Goal: Information Seeking & Learning: Check status

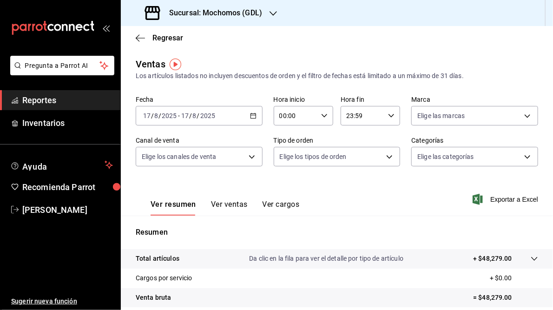
click at [251, 120] on div "[DATE] [DATE] - [DATE] [DATE]" at bounding box center [199, 116] width 127 height 20
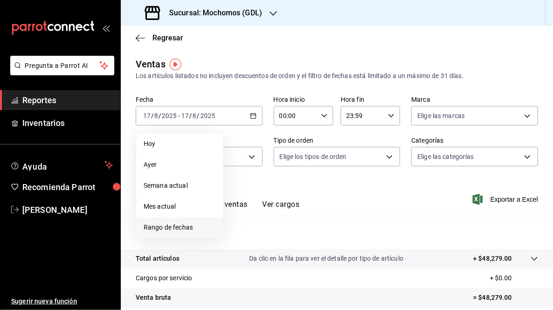
click at [160, 226] on span "Rango de fechas" at bounding box center [180, 228] width 72 height 10
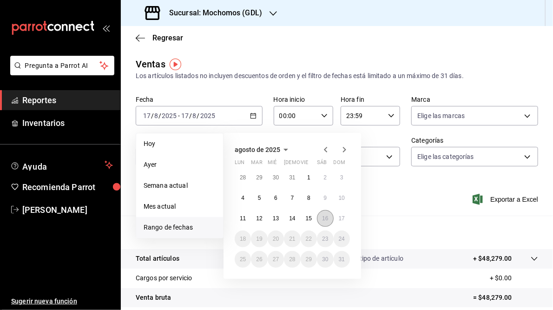
click at [324, 219] on abbr "16" at bounding box center [325, 218] width 6 height 7
click at [344, 216] on abbr "17" at bounding box center [342, 218] width 6 height 7
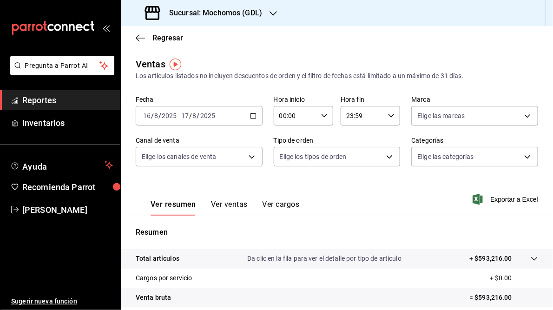
click at [322, 116] on icon "button" at bounding box center [324, 116] width 7 height 7
click at [287, 178] on button "05" at bounding box center [287, 172] width 26 height 19
type input "05:00"
click at [389, 116] on div at bounding box center [276, 155] width 553 height 310
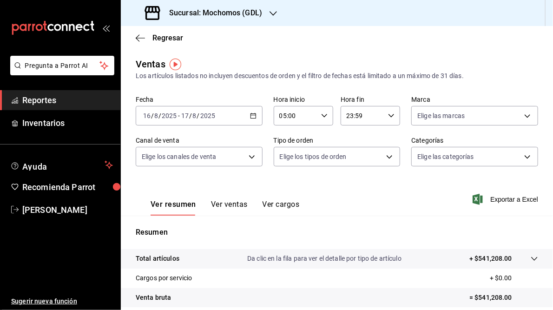
click at [388, 115] on icon "button" at bounding box center [391, 116] width 7 height 7
click at [350, 181] on span "05" at bounding box center [352, 180] width 14 height 7
type input "05:59"
click at [520, 120] on div at bounding box center [276, 155] width 553 height 310
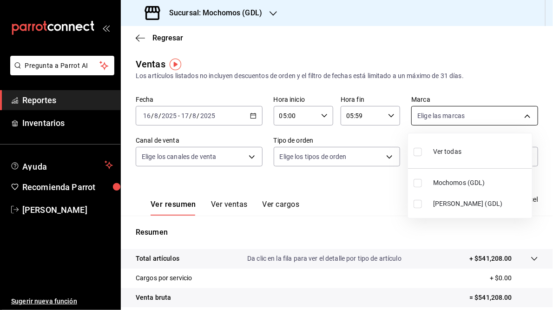
click at [521, 118] on body "Pregunta a Parrot AI Reportes Inventarios Ayuda Recomienda Parrot [PERSON_NAME]…" at bounding box center [276, 155] width 553 height 310
click at [429, 203] on li "[PERSON_NAME] (GDL)" at bounding box center [470, 203] width 124 height 21
type input "9cac9703-0c5a-4d8b-addd-5b6b571d65b9"
checkbox input "true"
click at [356, 194] on div at bounding box center [276, 155] width 553 height 310
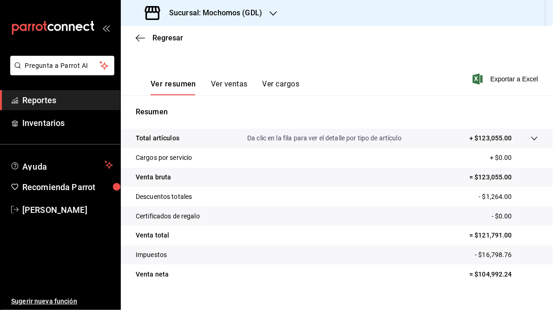
scroll to position [135, 0]
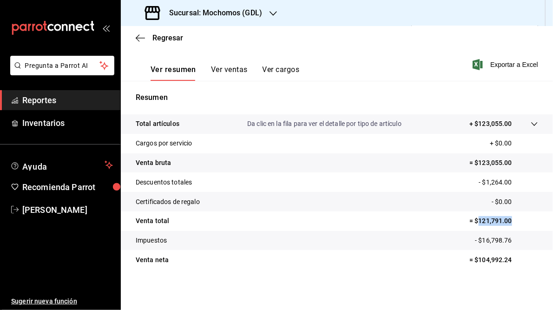
drag, startPoint x: 474, startPoint y: 219, endPoint x: 508, endPoint y: 219, distance: 33.9
click at [508, 219] on p "= $121,791.00" at bounding box center [504, 221] width 69 height 10
drag, startPoint x: 421, startPoint y: 220, endPoint x: 439, endPoint y: 219, distance: 17.7
click at [421, 219] on tr "Venta total = $121,791.00" at bounding box center [337, 222] width 432 height 20
drag, startPoint x: 474, startPoint y: 220, endPoint x: 506, endPoint y: 219, distance: 31.6
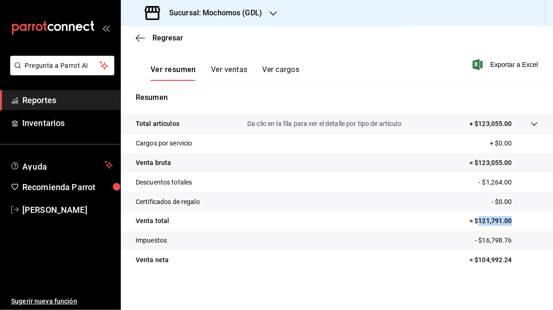
click at [506, 219] on p "= $121,791.00" at bounding box center [504, 221] width 69 height 10
drag, startPoint x: 506, startPoint y: 219, endPoint x: 493, endPoint y: 219, distance: 13.0
copy p "121,791.00"
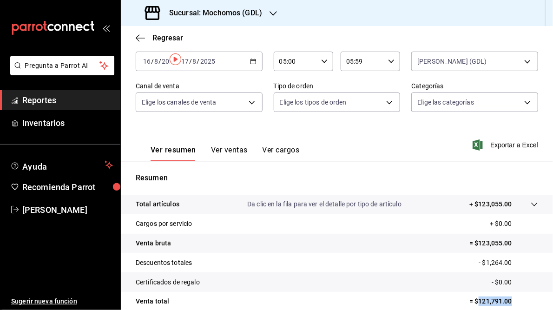
scroll to position [0, 0]
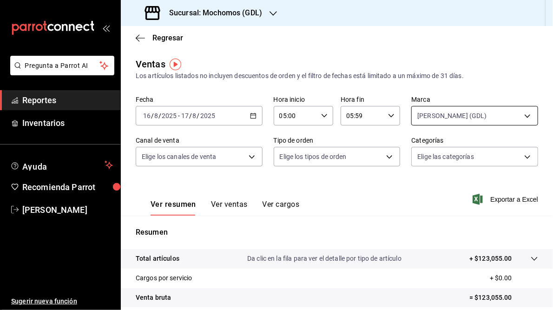
click at [519, 114] on body "Pregunta a Parrot AI Reportes Inventarios Ayuda Recomienda Parrot [PERSON_NAME]…" at bounding box center [276, 155] width 553 height 310
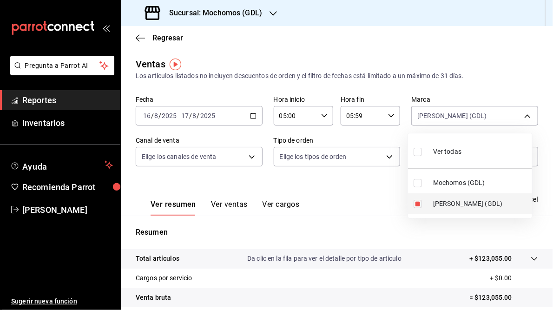
drag, startPoint x: 418, startPoint y: 201, endPoint x: 434, endPoint y: 195, distance: 16.9
click at [419, 201] on input "checkbox" at bounding box center [418, 204] width 8 height 8
checkbox input "false"
click at [417, 181] on input "checkbox" at bounding box center [418, 183] width 8 height 8
checkbox input "true"
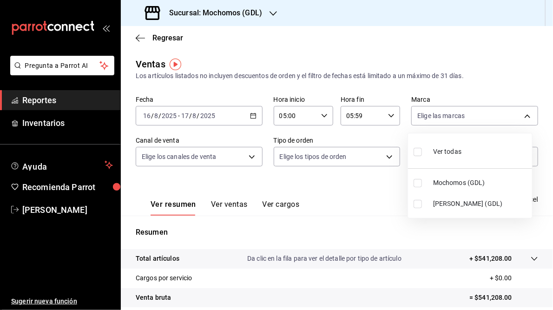
type input "36c25d4a-7cb0-456c-a434-e981d54830bc"
click at [366, 196] on div at bounding box center [276, 155] width 553 height 310
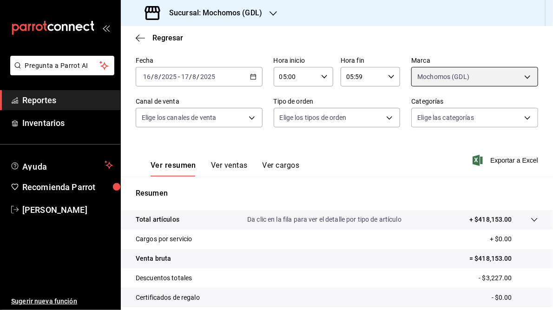
scroll to position [112, 0]
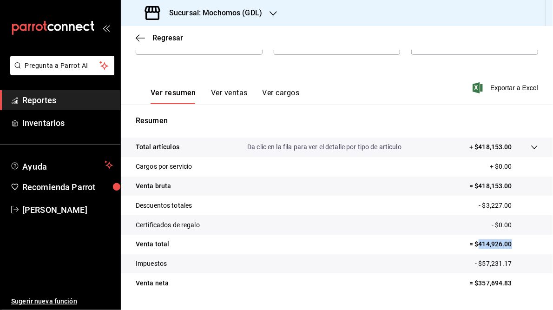
drag, startPoint x: 474, startPoint y: 245, endPoint x: 510, endPoint y: 249, distance: 36.5
click at [510, 249] on p "= $414,926.00" at bounding box center [504, 244] width 69 height 10
drag, startPoint x: 510, startPoint y: 249, endPoint x: 490, endPoint y: 245, distance: 20.8
copy p "414,926.00"
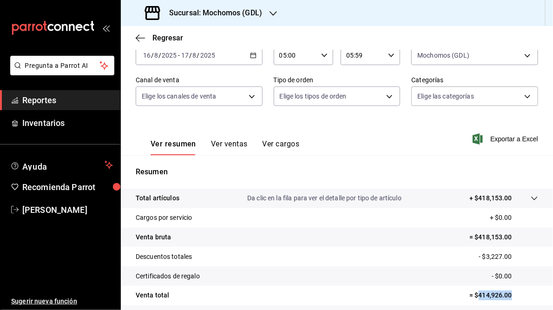
scroll to position [0, 0]
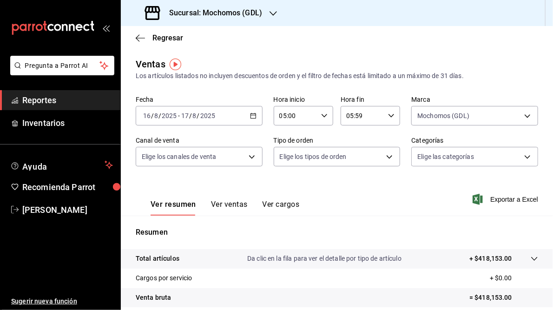
click at [272, 14] on icon "button" at bounding box center [273, 13] width 7 height 5
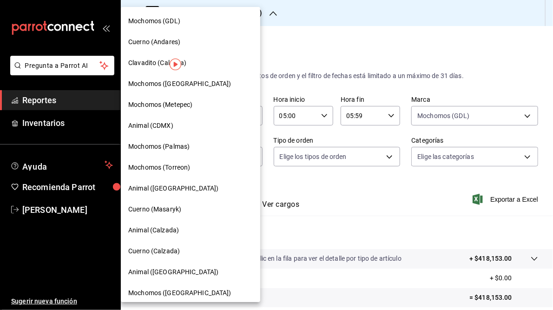
click at [153, 42] on span "Cuerno (Andares)" at bounding box center [154, 42] width 52 height 10
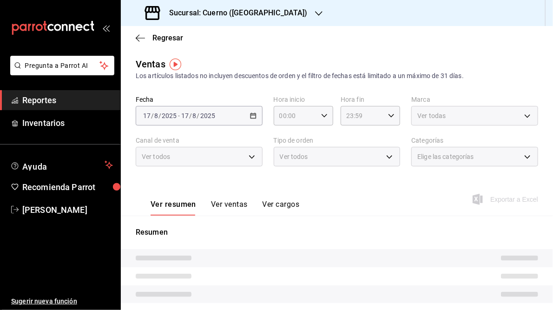
type input "05:00"
type input "05:59"
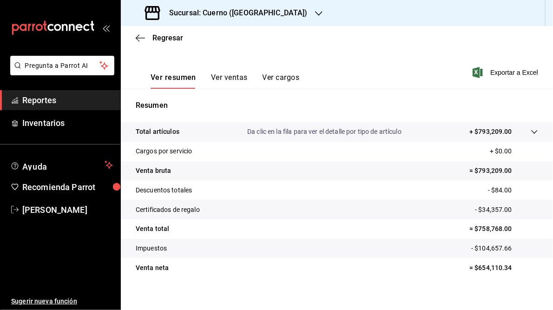
scroll to position [135, 0]
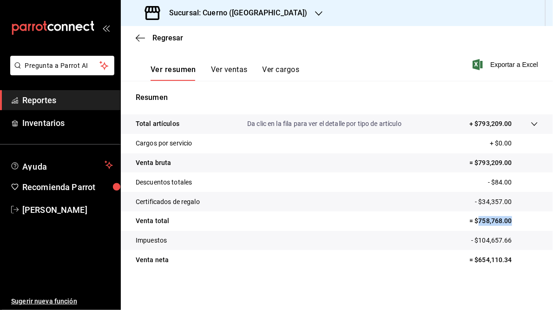
drag, startPoint x: 473, startPoint y: 220, endPoint x: 513, endPoint y: 219, distance: 40.5
click at [513, 219] on p "= $758,768.00" at bounding box center [504, 221] width 69 height 10
drag, startPoint x: 513, startPoint y: 219, endPoint x: 484, endPoint y: 216, distance: 29.9
copy p "758,768.00"
click at [230, 13] on h3 "Sucursal: Cuerno ([GEOGRAPHIC_DATA])" at bounding box center [235, 12] width 146 height 11
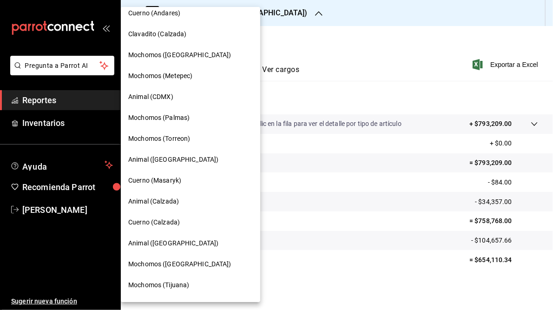
scroll to position [0, 0]
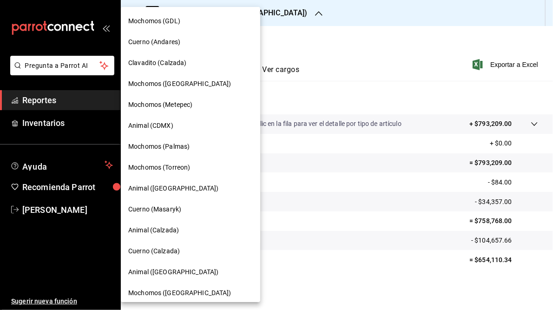
click at [143, 63] on span "Clavadito (Calzada)" at bounding box center [157, 63] width 59 height 10
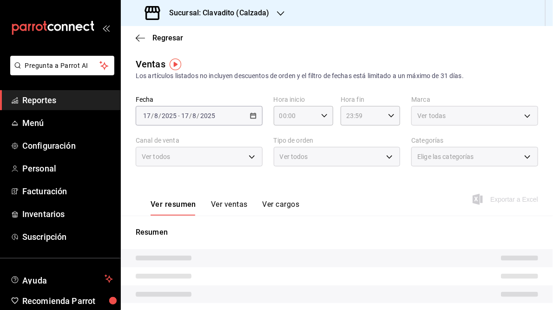
type input "05:00"
type input "05:59"
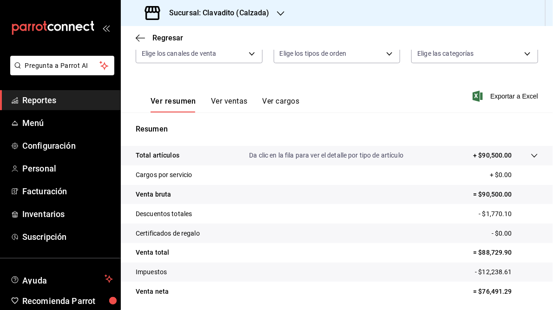
scroll to position [112, 0]
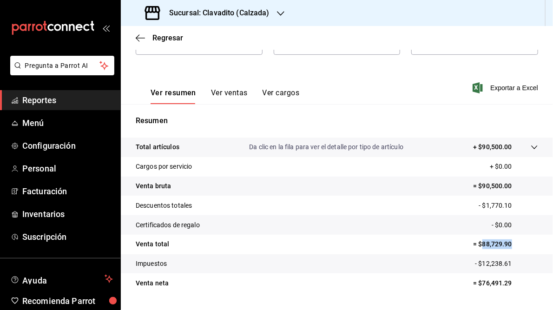
drag, startPoint x: 477, startPoint y: 244, endPoint x: 513, endPoint y: 245, distance: 36.3
click at [513, 245] on p "= $88,729.90" at bounding box center [505, 244] width 65 height 10
drag, startPoint x: 513, startPoint y: 245, endPoint x: 493, endPoint y: 244, distance: 20.0
copy p "88,729.90"
click at [212, 7] on h3 "Sucursal: Clavadito (Calzada)" at bounding box center [216, 12] width 108 height 11
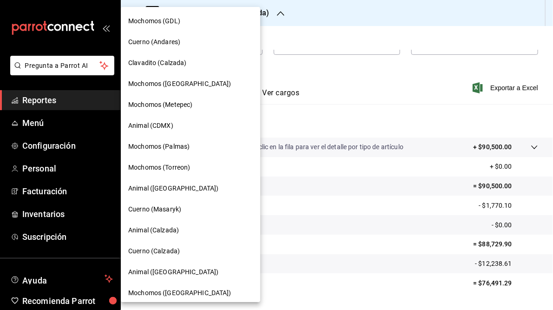
click at [140, 82] on span "Mochomos ([GEOGRAPHIC_DATA])" at bounding box center [179, 84] width 103 height 10
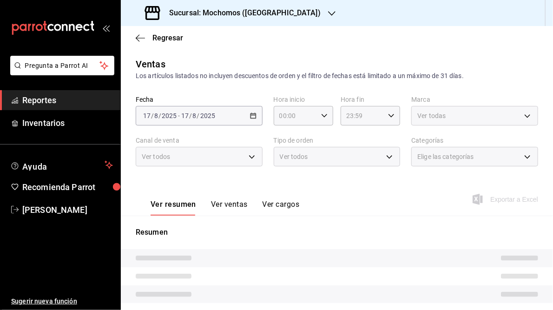
scroll to position [142, 0]
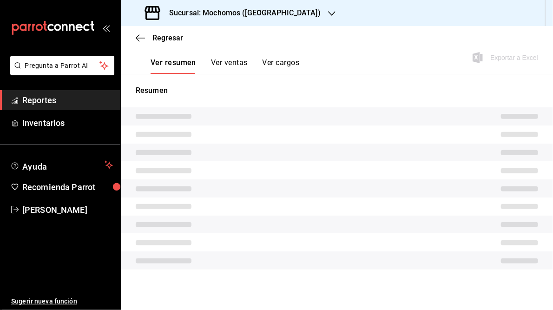
type input "05:00"
type input "05:59"
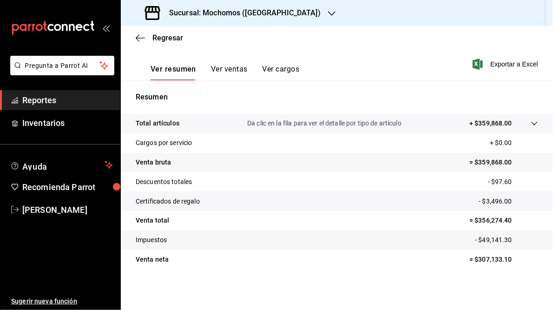
scroll to position [135, 0]
drag, startPoint x: 472, startPoint y: 221, endPoint x: 515, endPoint y: 223, distance: 42.4
click at [515, 223] on p "= $356,274.40" at bounding box center [504, 221] width 69 height 10
drag, startPoint x: 515, startPoint y: 223, endPoint x: 487, endPoint y: 222, distance: 27.9
copy p "356,274.40"
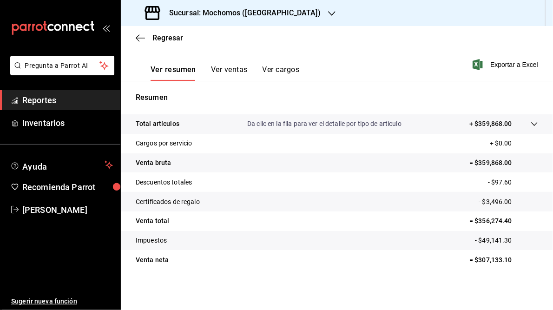
click at [238, 16] on h3 "Sucursal: Mochomos ([GEOGRAPHIC_DATA])" at bounding box center [241, 12] width 159 height 11
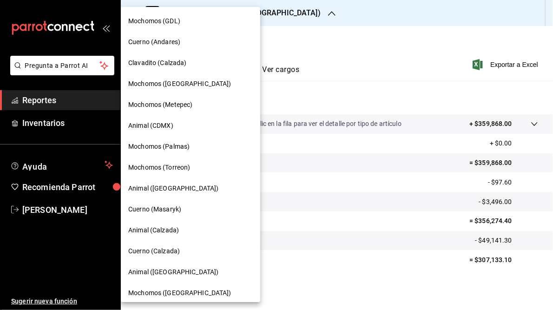
click at [160, 105] on span "Mochomos (Metepec)" at bounding box center [160, 105] width 64 height 10
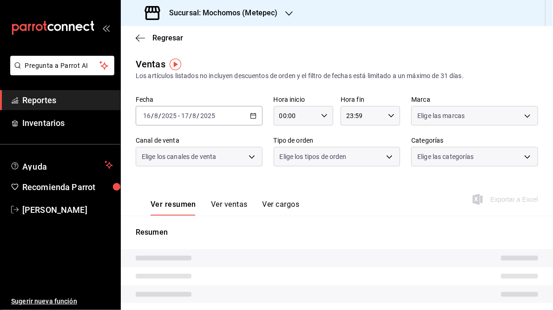
type input "05:00"
type input "05:59"
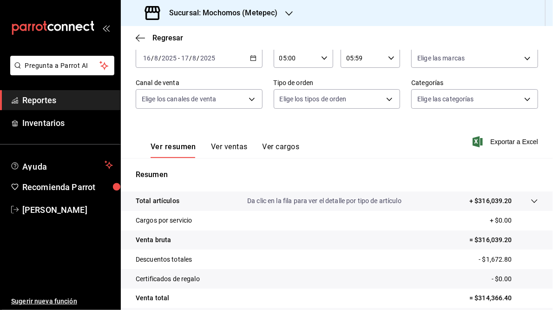
scroll to position [135, 0]
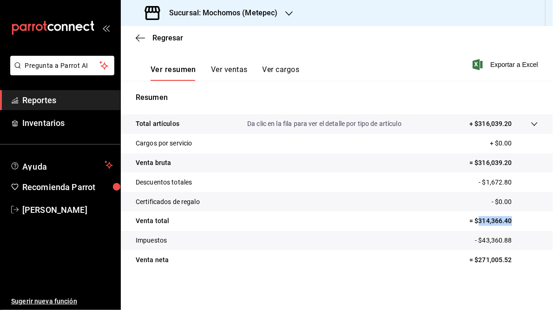
drag, startPoint x: 474, startPoint y: 219, endPoint x: 508, endPoint y: 219, distance: 34.4
click at [508, 219] on p "= $314,366.40" at bounding box center [504, 221] width 69 height 10
drag, startPoint x: 508, startPoint y: 219, endPoint x: 494, endPoint y: 219, distance: 14.0
copy p "314,366.40"
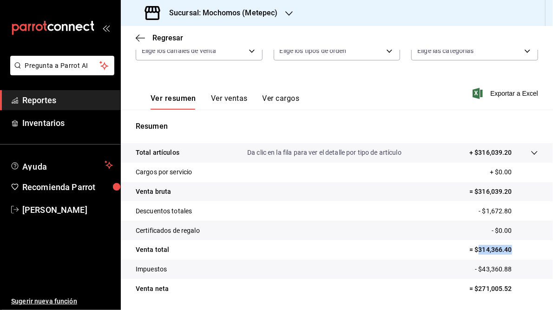
scroll to position [0, 0]
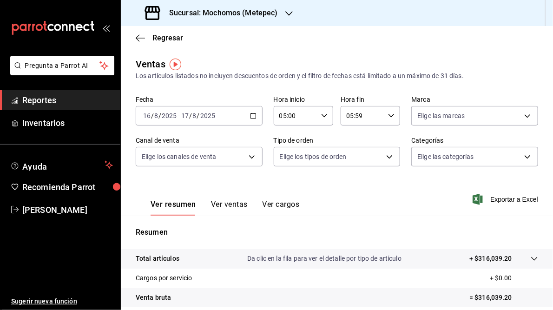
click at [287, 8] on div at bounding box center [288, 13] width 7 height 10
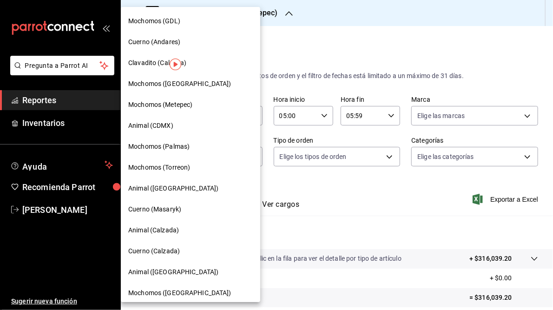
drag, startPoint x: 146, startPoint y: 106, endPoint x: 178, endPoint y: 103, distance: 31.8
click at [146, 106] on span "Mochomos (Metepec)" at bounding box center [160, 105] width 64 height 10
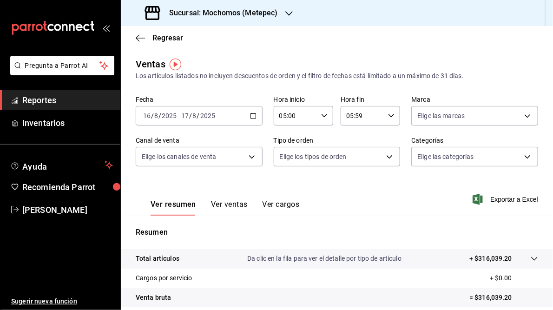
click at [239, 14] on h3 "Sucursal: Mochomos (Metepec)" at bounding box center [220, 12] width 116 height 11
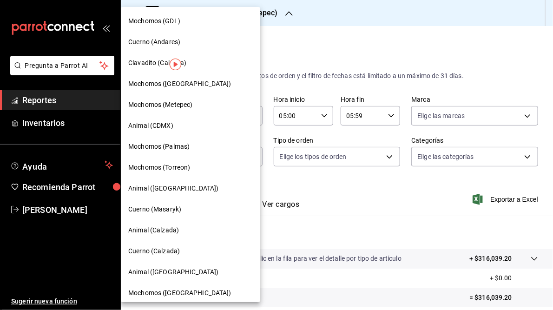
click at [157, 126] on span "Animal (CDMX)" at bounding box center [150, 126] width 45 height 10
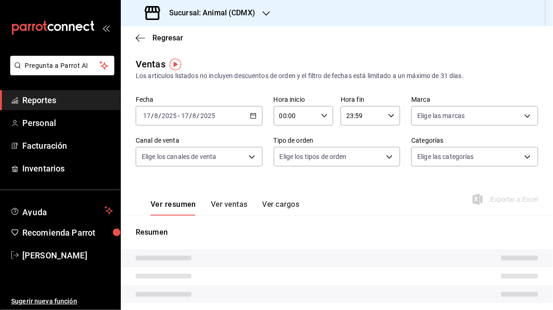
type input "05:00"
type input "05:59"
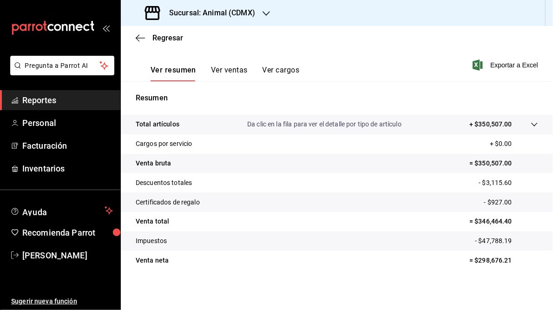
scroll to position [135, 0]
drag, startPoint x: 473, startPoint y: 221, endPoint x: 511, endPoint y: 221, distance: 38.1
click at [511, 221] on p "= $346,464.40" at bounding box center [504, 221] width 69 height 10
drag, startPoint x: 511, startPoint y: 221, endPoint x: 488, endPoint y: 223, distance: 23.8
copy p "346,464.40"
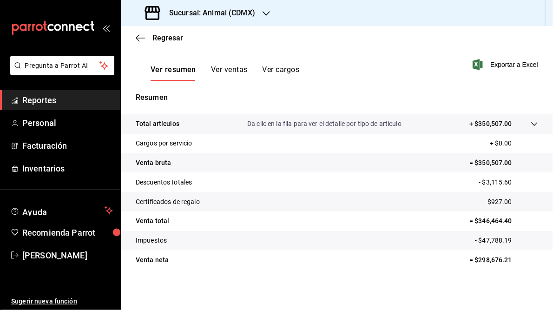
click at [209, 12] on h3 "Sucursal: Animal (CDMX)" at bounding box center [208, 12] width 93 height 11
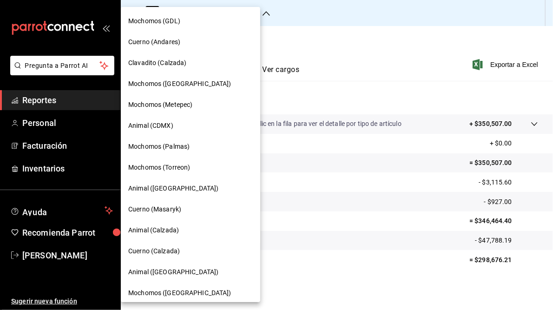
click at [161, 146] on span "Mochomos (Palmas)" at bounding box center [158, 147] width 61 height 10
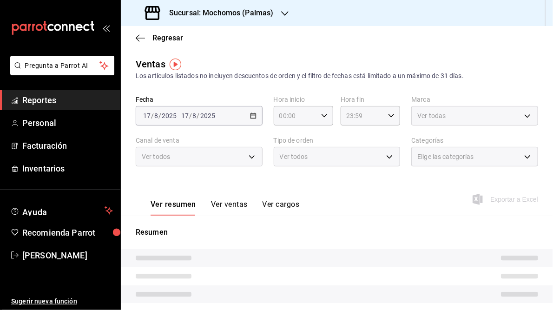
type input "05:00"
type input "05:59"
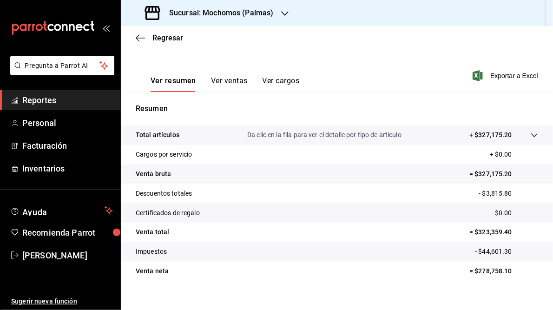
scroll to position [135, 0]
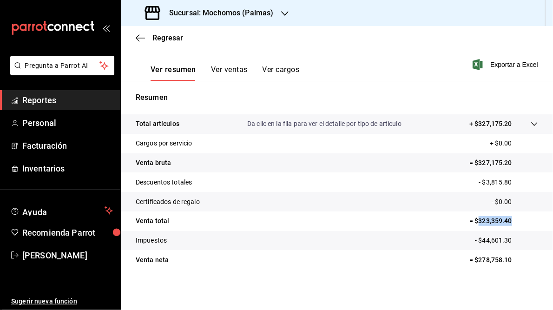
drag, startPoint x: 473, startPoint y: 220, endPoint x: 518, endPoint y: 221, distance: 44.6
click at [518, 221] on p "= $323,359.40" at bounding box center [504, 221] width 69 height 10
drag, startPoint x: 518, startPoint y: 221, endPoint x: 491, endPoint y: 220, distance: 27.0
copy p "323,359.40"
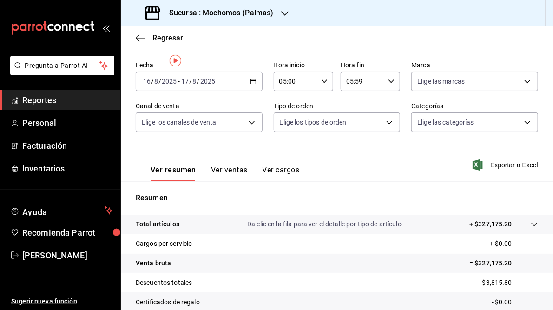
scroll to position [0, 0]
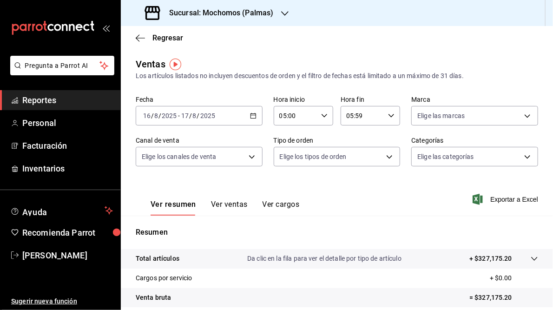
click at [240, 11] on h3 "Sucursal: Mochomos (Palmas)" at bounding box center [218, 12] width 112 height 11
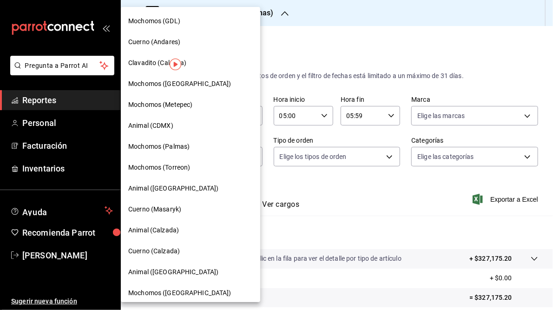
drag, startPoint x: 168, startPoint y: 168, endPoint x: 171, endPoint y: 164, distance: 5.0
click at [171, 164] on span "Mochomos (Torreon)" at bounding box center [159, 168] width 62 height 10
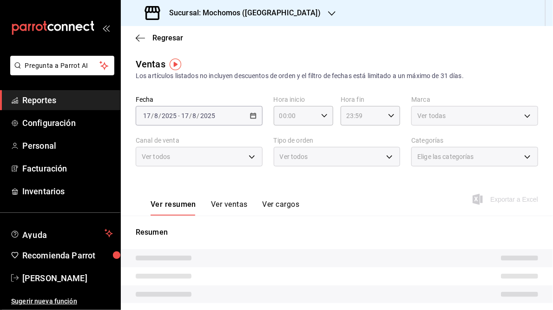
type input "05:00"
type input "05:59"
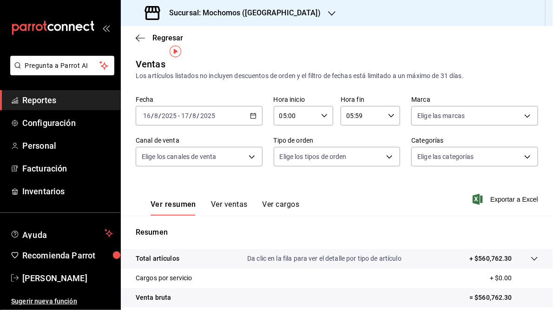
scroll to position [112, 0]
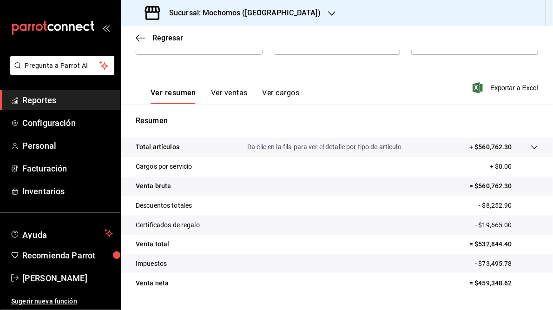
click at [472, 245] on p "= $532,844.40" at bounding box center [504, 244] width 69 height 10
drag, startPoint x: 474, startPoint y: 244, endPoint x: 525, endPoint y: 244, distance: 51.1
click at [525, 244] on p "= $532,844.40" at bounding box center [504, 244] width 69 height 10
drag, startPoint x: 525, startPoint y: 244, endPoint x: 491, endPoint y: 245, distance: 34.4
copy p "532,844.40"
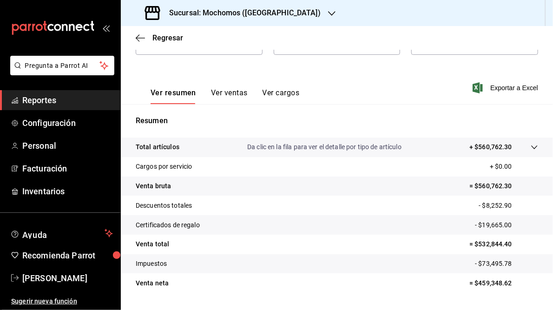
click at [223, 10] on h3 "Sucursal: Mochomos ([GEOGRAPHIC_DATA])" at bounding box center [241, 12] width 159 height 11
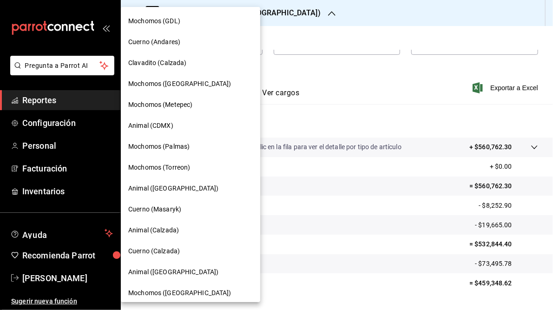
click at [162, 192] on span "Animal ([GEOGRAPHIC_DATA])" at bounding box center [173, 189] width 90 height 10
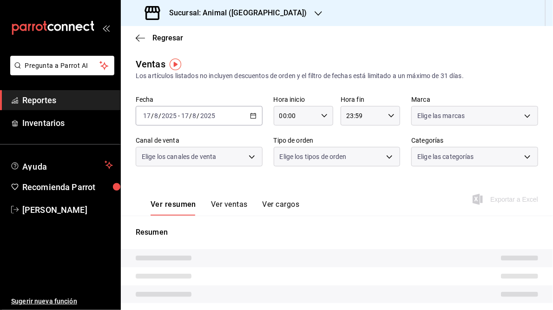
type input "05:00"
type input "05:59"
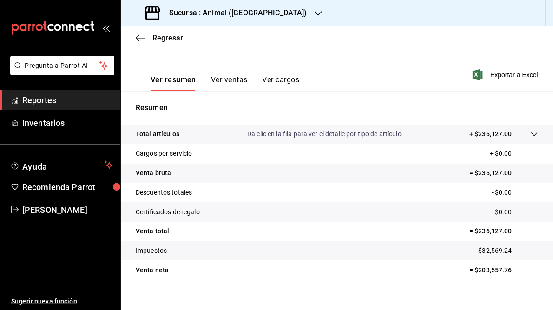
scroll to position [135, 0]
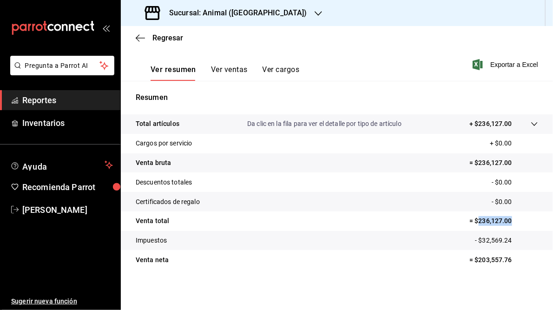
drag, startPoint x: 474, startPoint y: 220, endPoint x: 519, endPoint y: 222, distance: 44.7
click at [519, 222] on p "= $236,127.00" at bounding box center [504, 221] width 69 height 10
drag, startPoint x: 519, startPoint y: 222, endPoint x: 488, endPoint y: 223, distance: 30.7
copy p "236,127.00"
click at [315, 14] on icon "button" at bounding box center [318, 13] width 7 height 7
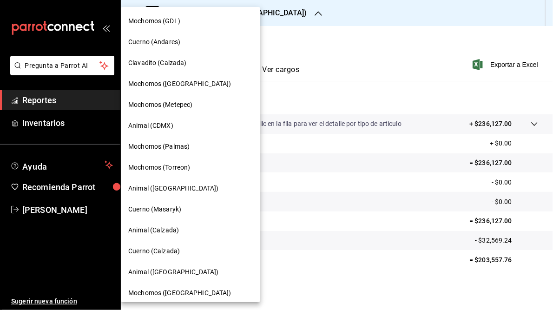
click at [351, 54] on div at bounding box center [276, 155] width 553 height 310
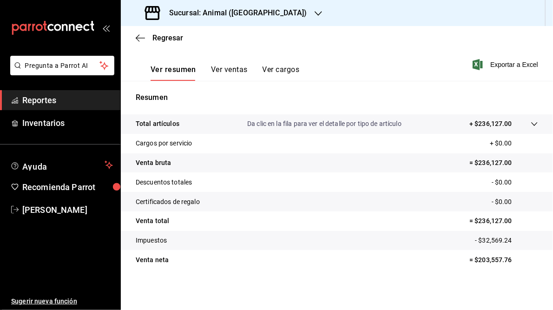
click at [215, 13] on h3 "Sucursal: Animal ([GEOGRAPHIC_DATA])" at bounding box center [235, 12] width 146 height 11
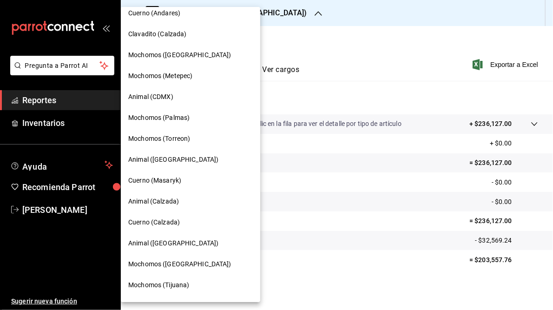
scroll to position [67, 0]
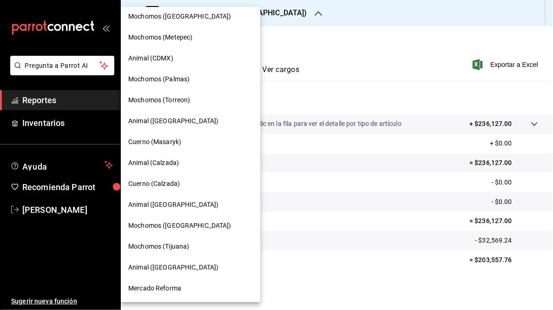
click at [148, 146] on span "Cuerno (Masaryk)" at bounding box center [154, 142] width 53 height 10
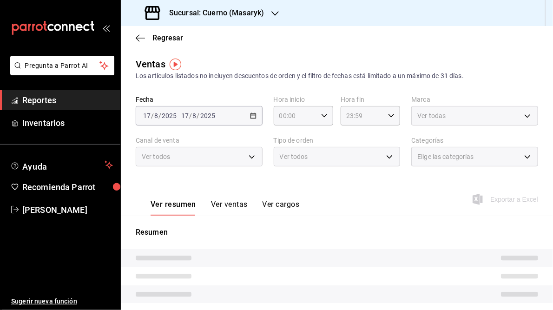
type input "05:00"
type input "05:59"
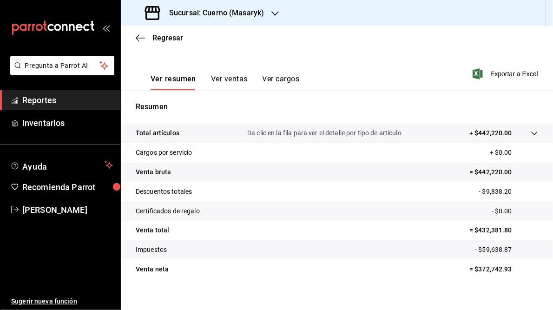
scroll to position [135, 0]
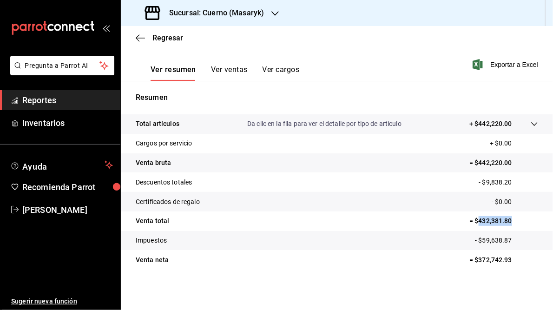
drag, startPoint x: 473, startPoint y: 220, endPoint x: 514, endPoint y: 220, distance: 40.9
click at [514, 220] on p "= $432,381.80" at bounding box center [504, 221] width 69 height 10
drag, startPoint x: 514, startPoint y: 220, endPoint x: 485, endPoint y: 221, distance: 29.3
click at [209, 16] on h3 "Sucursal: Cuerno (Masaryk)" at bounding box center [213, 12] width 102 height 11
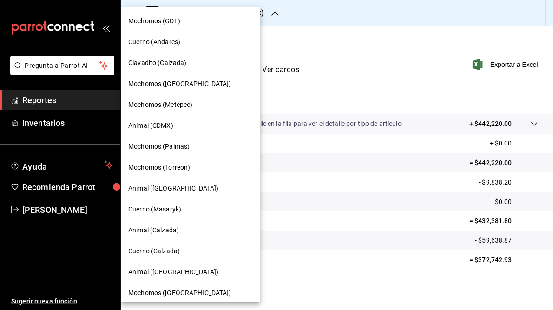
click at [153, 231] on span "Animal (Calzada)" at bounding box center [153, 230] width 51 height 10
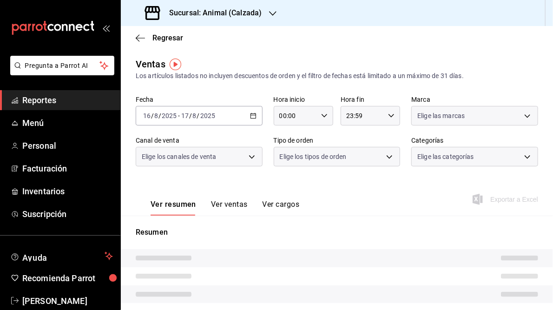
type input "05:00"
type input "05:59"
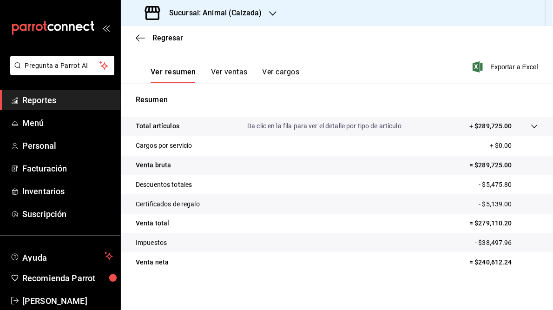
scroll to position [135, 0]
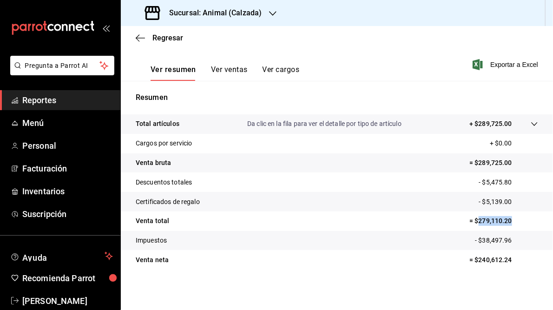
drag, startPoint x: 473, startPoint y: 220, endPoint x: 517, endPoint y: 224, distance: 44.4
click at [517, 224] on p "= $279,110.20" at bounding box center [504, 221] width 69 height 10
drag, startPoint x: 517, startPoint y: 224, endPoint x: 491, endPoint y: 220, distance: 27.3
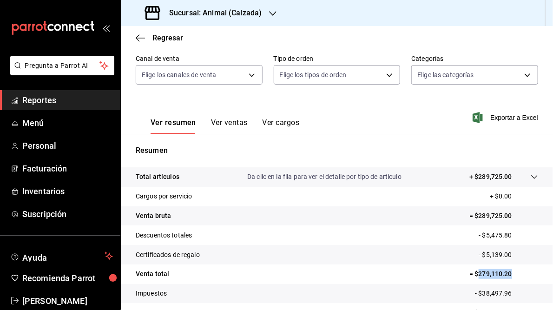
scroll to position [23, 0]
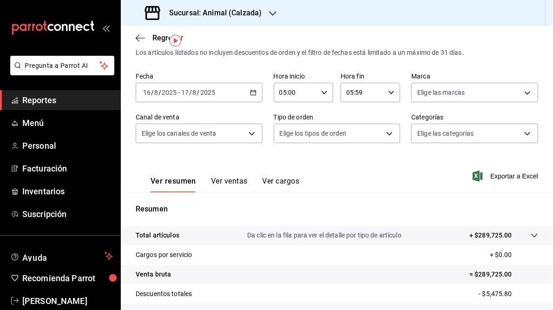
click at [250, 12] on h3 "Sucursal: Animal (Calzada)" at bounding box center [212, 12] width 100 height 11
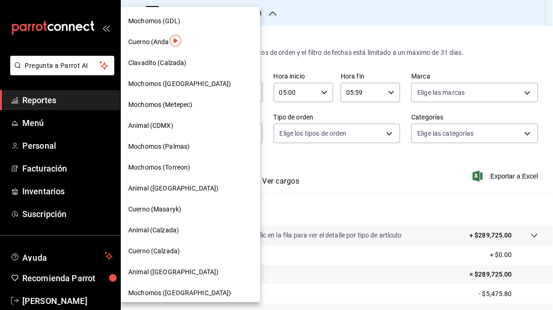
click at [163, 254] on span "Cuerno (Calzada)" at bounding box center [154, 251] width 52 height 10
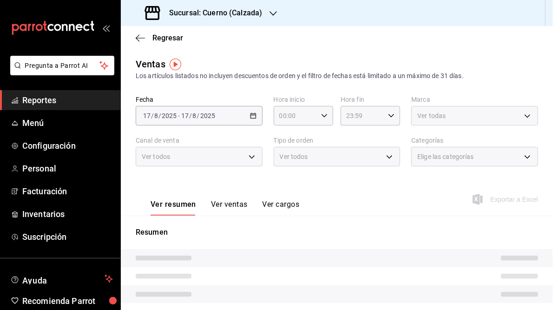
type input "05:00"
type input "05:59"
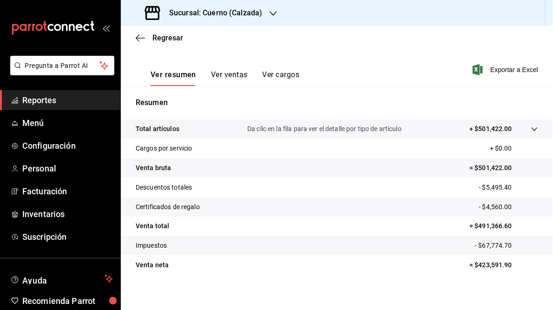
scroll to position [135, 0]
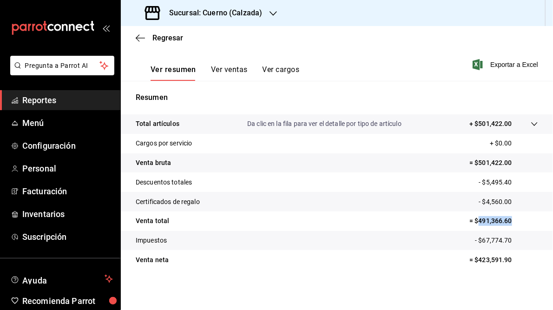
drag, startPoint x: 473, startPoint y: 220, endPoint x: 513, endPoint y: 220, distance: 39.5
click at [513, 220] on p "= $491,366.60" at bounding box center [504, 221] width 69 height 10
drag, startPoint x: 513, startPoint y: 220, endPoint x: 490, endPoint y: 220, distance: 23.3
click at [227, 15] on h3 "Sucursal: Cuerno (Calzada)" at bounding box center [212, 12] width 100 height 11
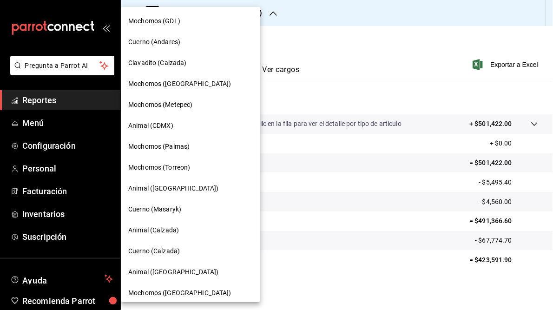
click at [164, 272] on span "Animal ([GEOGRAPHIC_DATA])" at bounding box center [173, 272] width 90 height 10
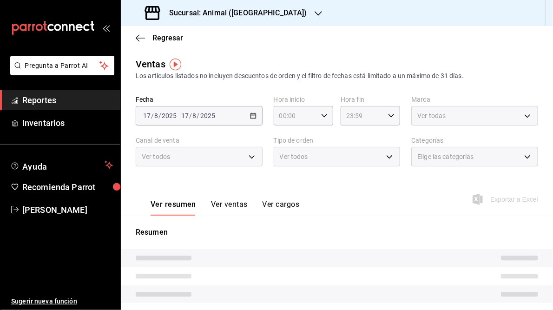
type input "05:00"
type input "05:59"
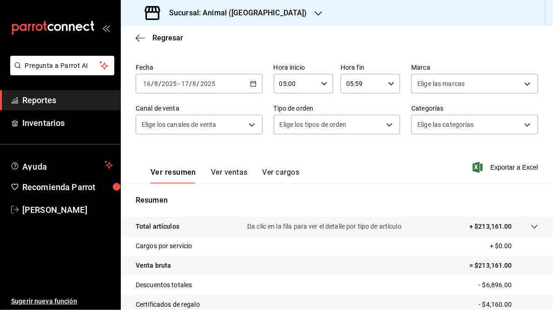
scroll to position [112, 0]
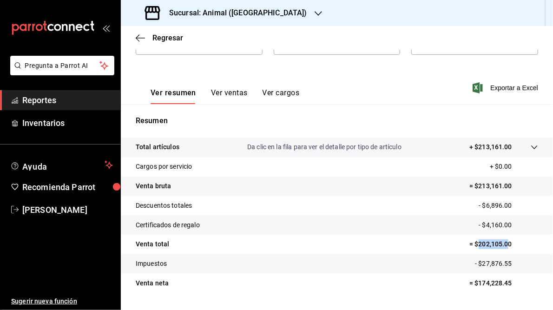
drag, startPoint x: 473, startPoint y: 243, endPoint x: 505, endPoint y: 239, distance: 31.8
click at [505, 239] on p "= $202,105.00" at bounding box center [504, 244] width 69 height 10
drag, startPoint x: 505, startPoint y: 239, endPoint x: 497, endPoint y: 247, distance: 10.9
click at [497, 247] on p "= $202,105.00" at bounding box center [504, 244] width 69 height 10
click at [516, 243] on p "= $202,105.00" at bounding box center [504, 244] width 69 height 10
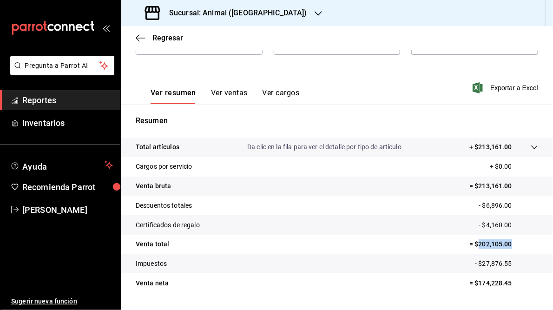
drag, startPoint x: 473, startPoint y: 245, endPoint x: 522, endPoint y: 245, distance: 49.3
click at [522, 245] on p "= $202,105.00" at bounding box center [504, 244] width 69 height 10
drag, startPoint x: 522, startPoint y: 245, endPoint x: 492, endPoint y: 245, distance: 30.2
click at [209, 6] on div "Sucursal: Animal ([GEOGRAPHIC_DATA])" at bounding box center [227, 13] width 198 height 26
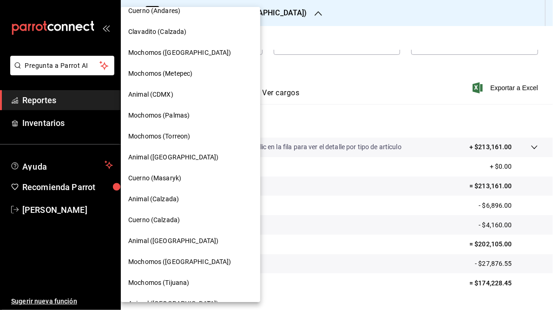
scroll to position [67, 0]
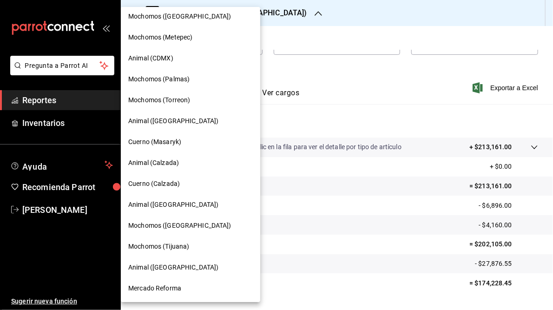
click at [154, 225] on span "Mochomos ([GEOGRAPHIC_DATA])" at bounding box center [179, 226] width 103 height 10
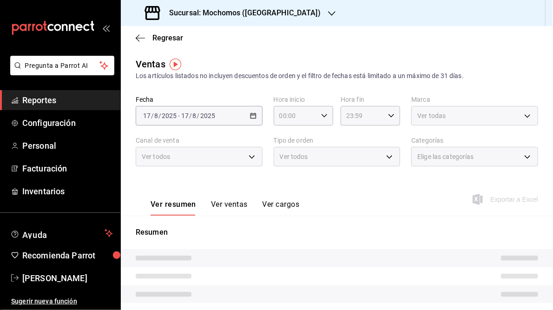
type input "05:00"
type input "05:59"
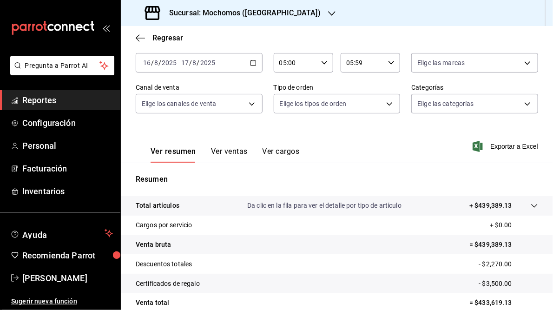
scroll to position [135, 0]
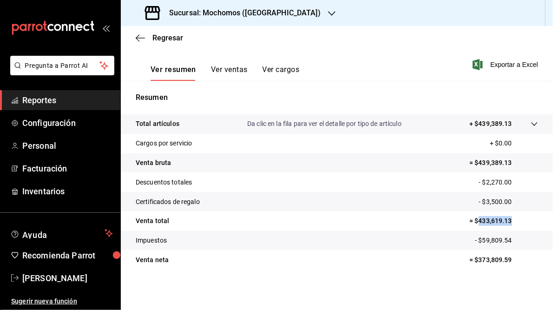
drag, startPoint x: 472, startPoint y: 221, endPoint x: 510, endPoint y: 222, distance: 37.2
click at [510, 222] on p "= $433,619.13" at bounding box center [504, 221] width 69 height 10
drag, startPoint x: 510, startPoint y: 222, endPoint x: 491, endPoint y: 219, distance: 18.7
click at [236, 11] on h3 "Sucursal: Mochomos ([GEOGRAPHIC_DATA])" at bounding box center [241, 12] width 159 height 11
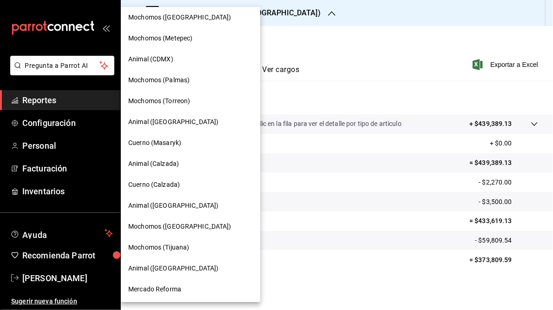
scroll to position [67, 0]
click at [159, 246] on span "Mochomos (Tijuana)" at bounding box center [158, 247] width 61 height 10
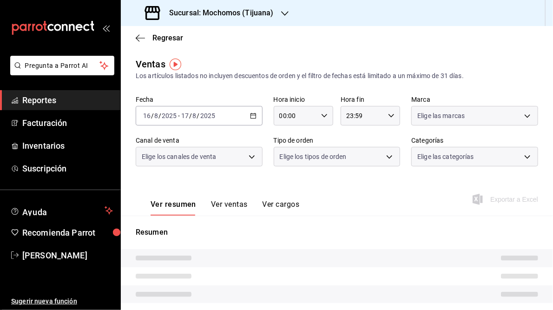
type input "05:00"
type input "05:59"
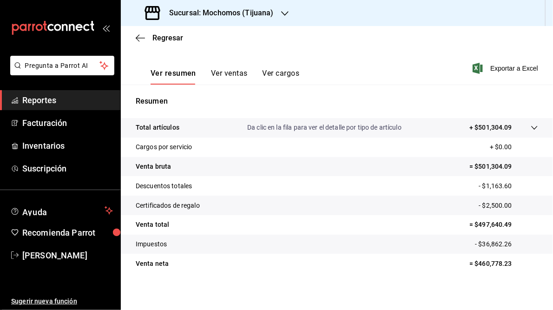
scroll to position [135, 0]
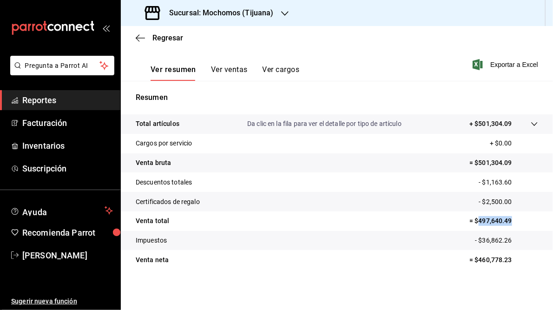
drag, startPoint x: 473, startPoint y: 221, endPoint x: 515, endPoint y: 219, distance: 41.4
click at [515, 219] on p "= $497,640.49" at bounding box center [504, 221] width 69 height 10
drag, startPoint x: 515, startPoint y: 219, endPoint x: 489, endPoint y: 221, distance: 25.6
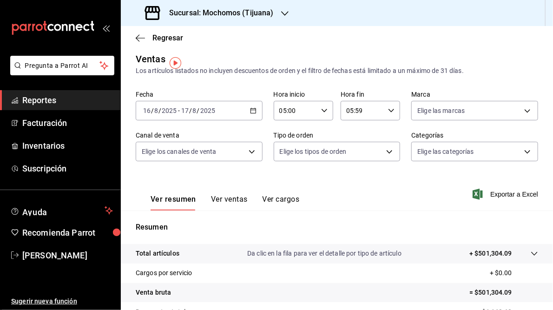
scroll to position [0, 0]
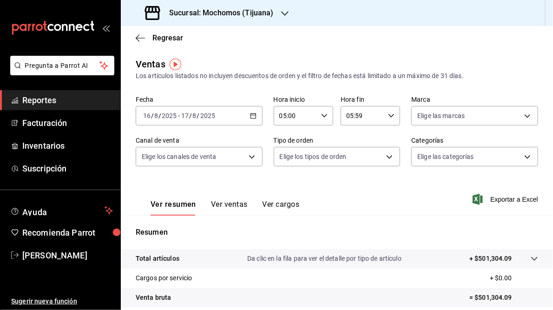
click at [212, 16] on h3 "Sucursal: Mochomos (Tijuana)" at bounding box center [218, 12] width 112 height 11
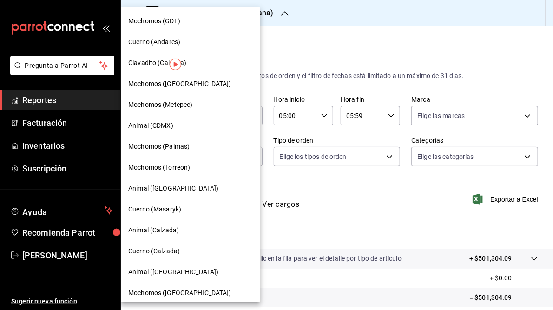
scroll to position [67, 0]
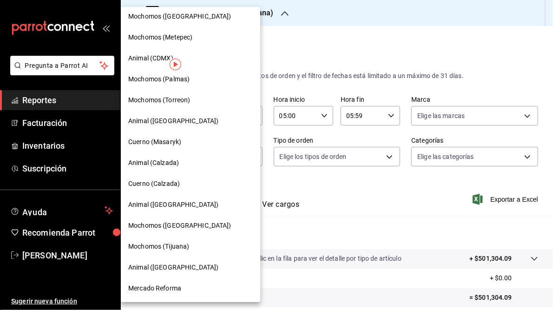
click at [159, 267] on span "Animal ([GEOGRAPHIC_DATA])" at bounding box center [173, 268] width 90 height 10
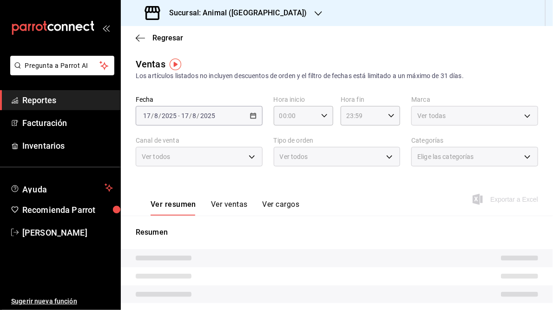
type input "05:00"
type input "05:59"
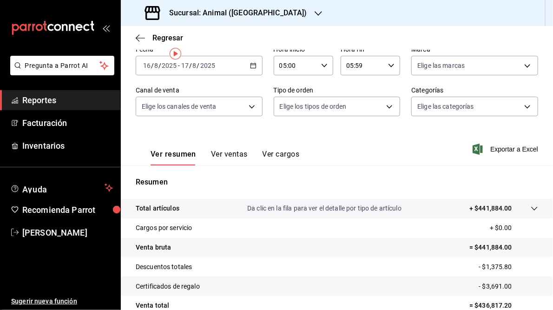
scroll to position [135, 0]
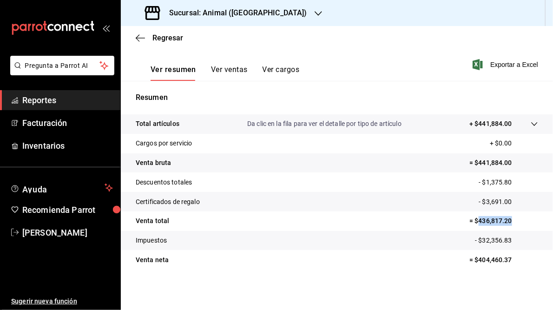
drag, startPoint x: 473, startPoint y: 221, endPoint x: 511, endPoint y: 221, distance: 38.1
click at [511, 221] on p "= $436,817.20" at bounding box center [504, 221] width 69 height 10
drag, startPoint x: 511, startPoint y: 221, endPoint x: 495, endPoint y: 221, distance: 16.3
click at [231, 9] on h3 "Sucursal: Animal ([GEOGRAPHIC_DATA])" at bounding box center [235, 12] width 146 height 11
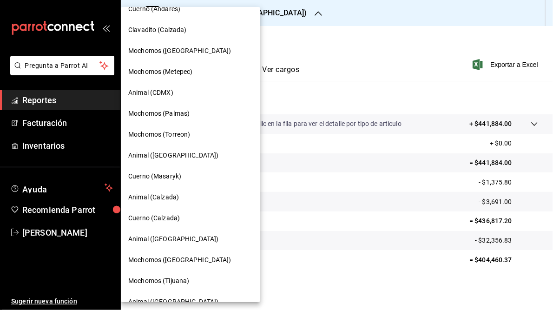
scroll to position [67, 0]
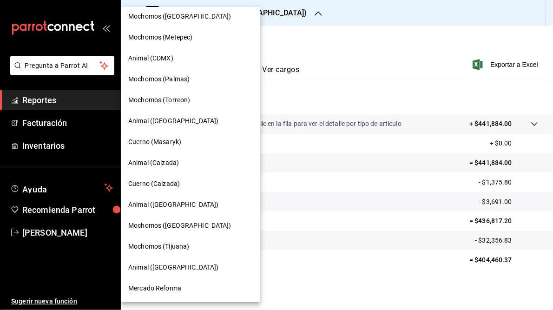
click at [160, 225] on span "Mochomos ([GEOGRAPHIC_DATA])" at bounding box center [179, 226] width 103 height 10
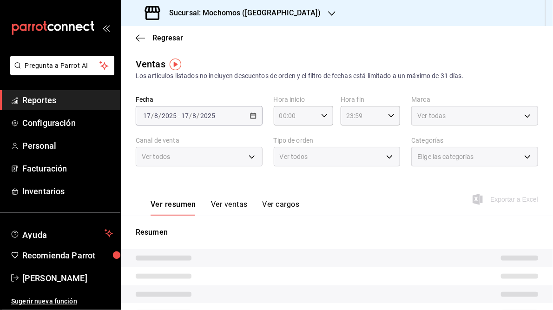
type input "05:00"
type input "05:59"
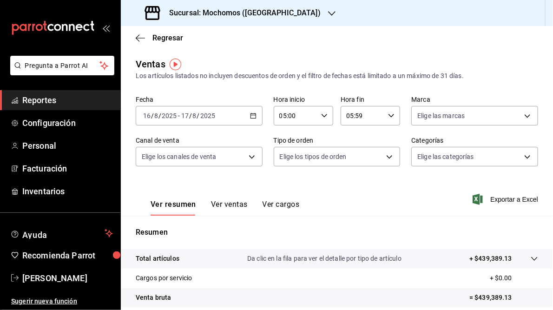
click at [248, 14] on h3 "Sucursal: Mochomos ([GEOGRAPHIC_DATA])" at bounding box center [241, 12] width 159 height 11
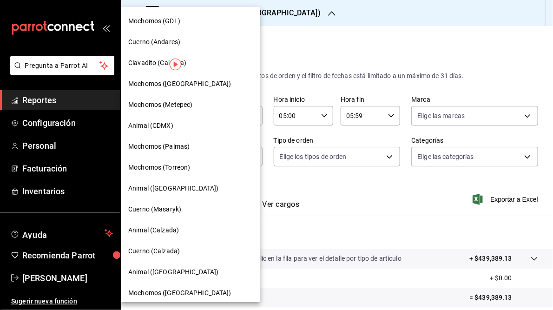
scroll to position [67, 0]
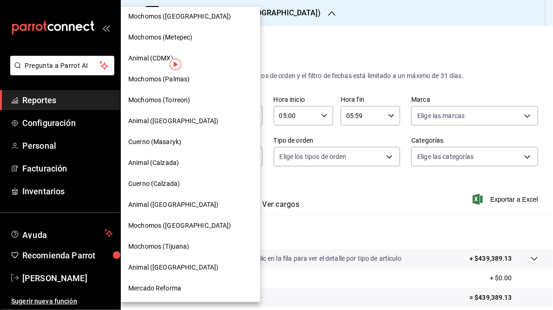
click at [168, 291] on span "Mercado Reforma" at bounding box center [154, 289] width 53 height 10
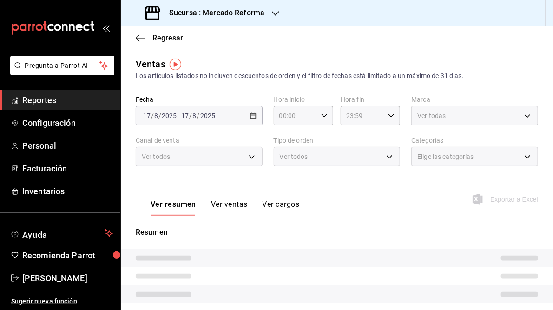
type input "05:00"
type input "05:59"
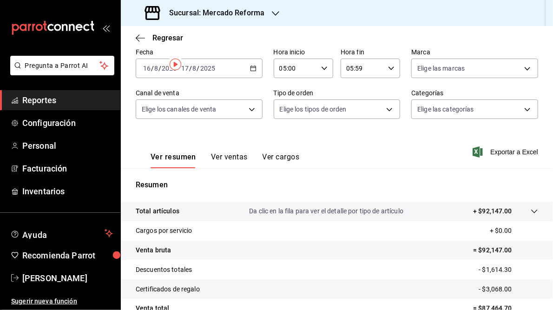
scroll to position [135, 0]
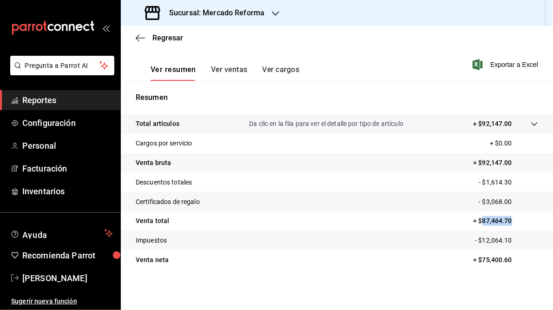
drag, startPoint x: 476, startPoint y: 220, endPoint x: 515, endPoint y: 223, distance: 39.1
click at [515, 223] on p "= $87,464.70" at bounding box center [505, 221] width 65 height 10
drag, startPoint x: 515, startPoint y: 223, endPoint x: 487, endPoint y: 220, distance: 28.5
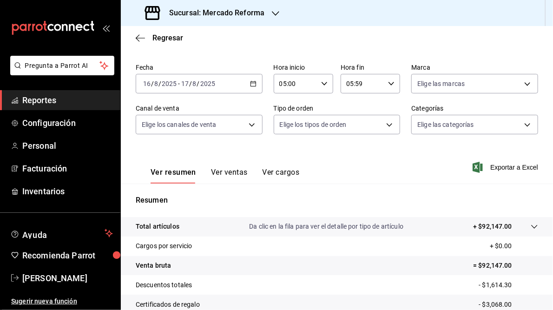
scroll to position [0, 0]
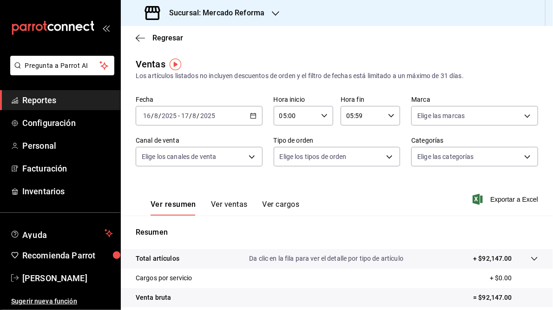
click at [239, 13] on h3 "Sucursal: Mercado Reforma" at bounding box center [213, 12] width 103 height 11
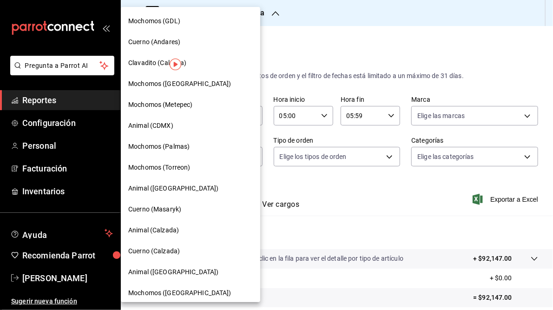
scroll to position [67, 0]
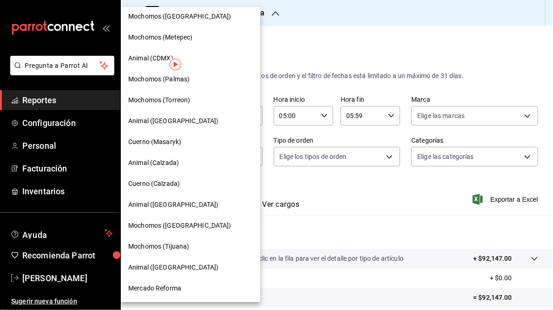
click at [172, 243] on span "Mochomos (Tijuana)" at bounding box center [158, 247] width 61 height 10
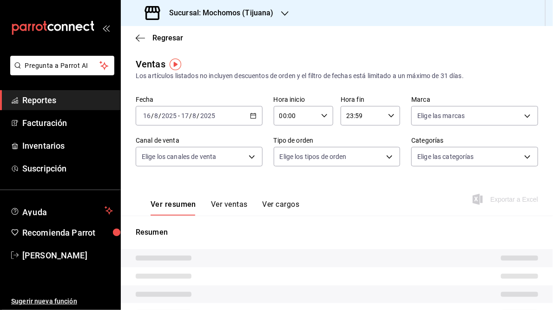
type input "05:00"
type input "05:59"
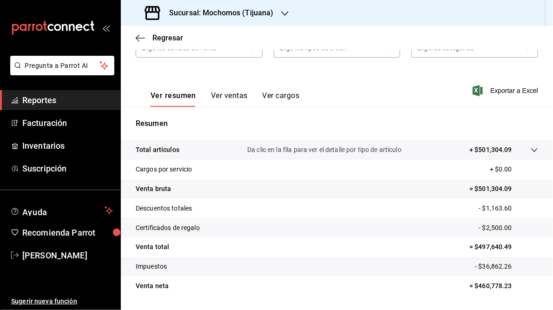
scroll to position [112, 0]
